Goal: Task Accomplishment & Management: Manage account settings

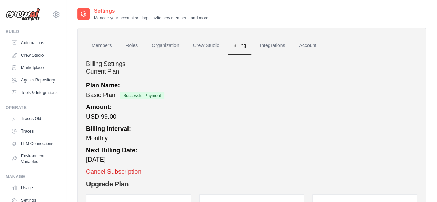
click at [36, 16] on img at bounding box center [23, 14] width 35 height 13
click at [27, 13] on img at bounding box center [23, 14] width 35 height 13
click at [53, 15] on icon at bounding box center [56, 14] width 8 height 8
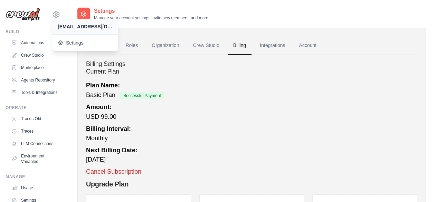
click at [239, 119] on div "Amount: USD 99.00" at bounding box center [252, 112] width 332 height 19
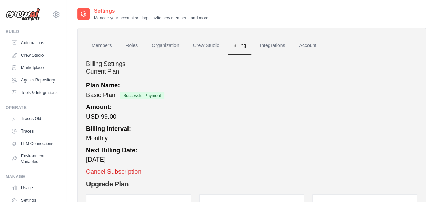
click at [104, 63] on h4 "Billing Settings" at bounding box center [252, 65] width 332 height 8
click at [100, 69] on h2 "Current Plan" at bounding box center [252, 72] width 332 height 8
click at [107, 86] on strong "Plan Name:" at bounding box center [103, 85] width 34 height 7
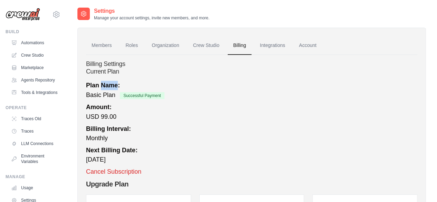
click at [107, 86] on strong "Plan Name:" at bounding box center [103, 85] width 34 height 7
click at [106, 96] on span "Basic Plan" at bounding box center [100, 95] width 29 height 7
drag, startPoint x: 106, startPoint y: 96, endPoint x: 125, endPoint y: 96, distance: 19.0
click at [106, 96] on span "Basic Plan" at bounding box center [100, 95] width 29 height 7
click at [142, 96] on span "Successful Payment" at bounding box center [142, 95] width 45 height 7
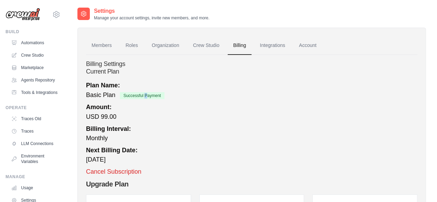
click at [142, 96] on span "Successful Payment" at bounding box center [142, 95] width 45 height 7
click at [97, 112] on div "Amount: USD 99.00" at bounding box center [252, 112] width 332 height 19
click at [96, 139] on div "Billing Interval: Monthly" at bounding box center [252, 133] width 332 height 19
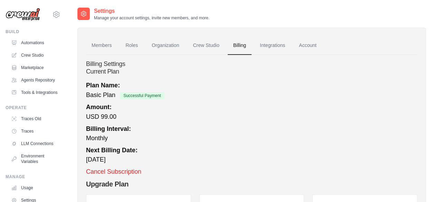
click at [98, 161] on div "Next Billing Date: October 18, 2025" at bounding box center [252, 155] width 332 height 19
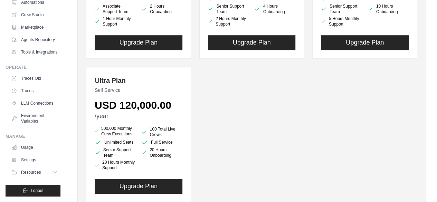
scroll to position [57, 0]
click at [33, 159] on link "Settings" at bounding box center [35, 160] width 52 height 11
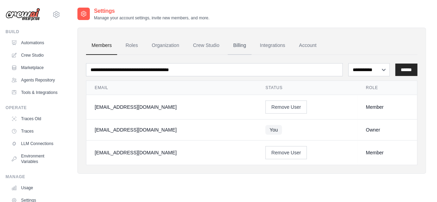
click at [242, 44] on link "Billing" at bounding box center [240, 45] width 24 height 19
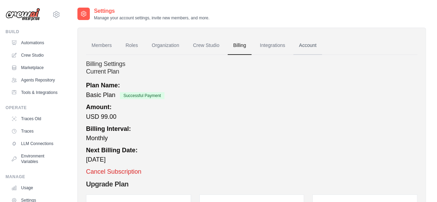
click at [302, 45] on link "Account" at bounding box center [308, 45] width 29 height 19
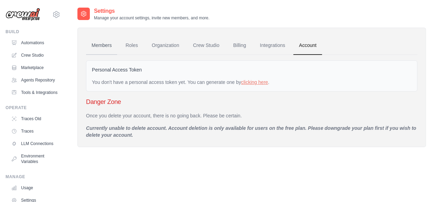
click at [106, 46] on link "Members" at bounding box center [101, 45] width 31 height 19
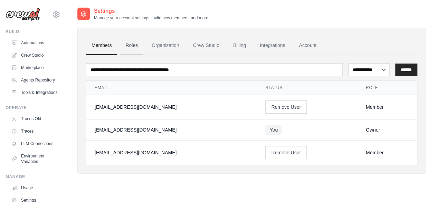
click at [138, 47] on link "Roles" at bounding box center [132, 45] width 24 height 19
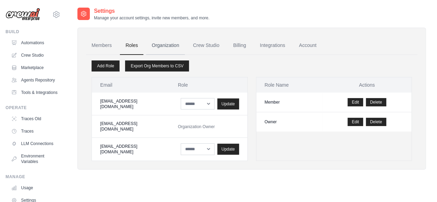
click at [157, 44] on link "Organization" at bounding box center [165, 45] width 38 height 19
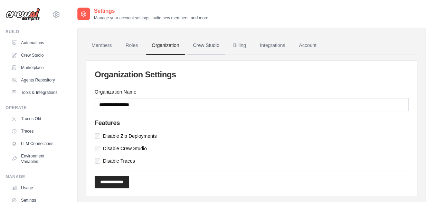
click at [198, 44] on link "Crew Studio" at bounding box center [206, 45] width 37 height 19
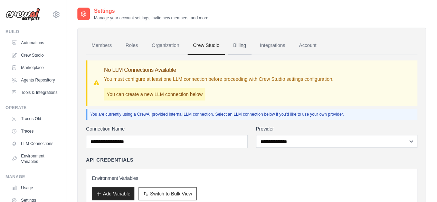
click at [240, 44] on link "Billing" at bounding box center [240, 45] width 24 height 19
